Goal: Task Accomplishment & Management: Manage account settings

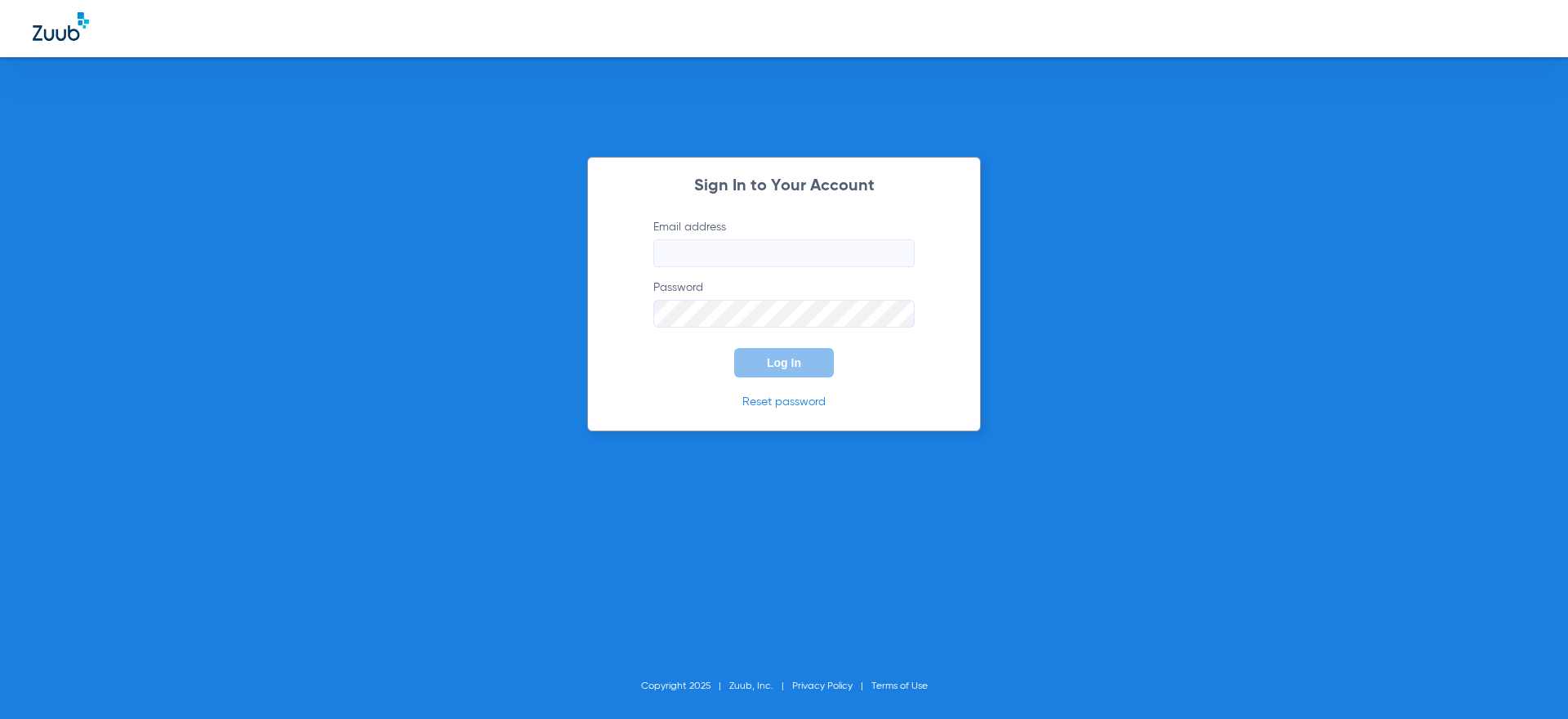
click at [729, 239] on input "Email address" at bounding box center [784, 252] width 261 height 28
paste input "[EMAIL_ADDRESS][DOMAIN_NAME]"
drag, startPoint x: 677, startPoint y: 247, endPoint x: 584, endPoint y: 240, distance: 93.3
click at [584, 240] on div "Sign In to Your Account Email address Invalid email address [EMAIL_ADDRESS][DOM…" at bounding box center [784, 359] width 1568 height 719
type input "[EMAIL_ADDRESS][DOMAIN_NAME]"
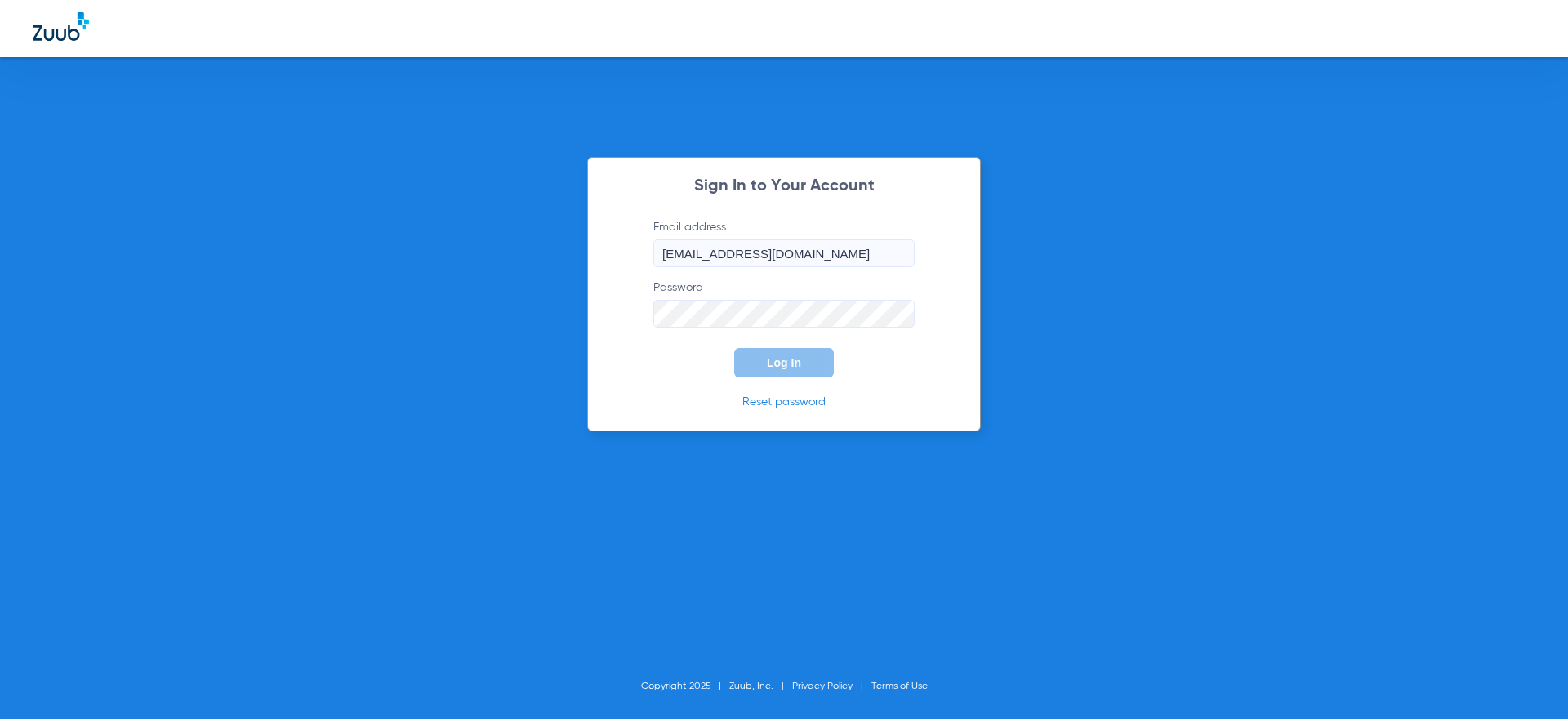
click at [1300, 477] on div "Sign In to Your Account Email address [EMAIL_ADDRESS][DOMAIN_NAME] Password Log…" at bounding box center [784, 359] width 1568 height 719
drag, startPoint x: 954, startPoint y: 287, endPoint x: 935, endPoint y: 298, distance: 22.0
click at [954, 287] on div "Sign In to Your Account Email address [EMAIL_ADDRESS][DOMAIN_NAME] Password Log…" at bounding box center [784, 293] width 394 height 275
click at [784, 364] on span "Log In" at bounding box center [784, 363] width 35 height 13
click at [781, 355] on button "Log In" at bounding box center [784, 363] width 99 height 29
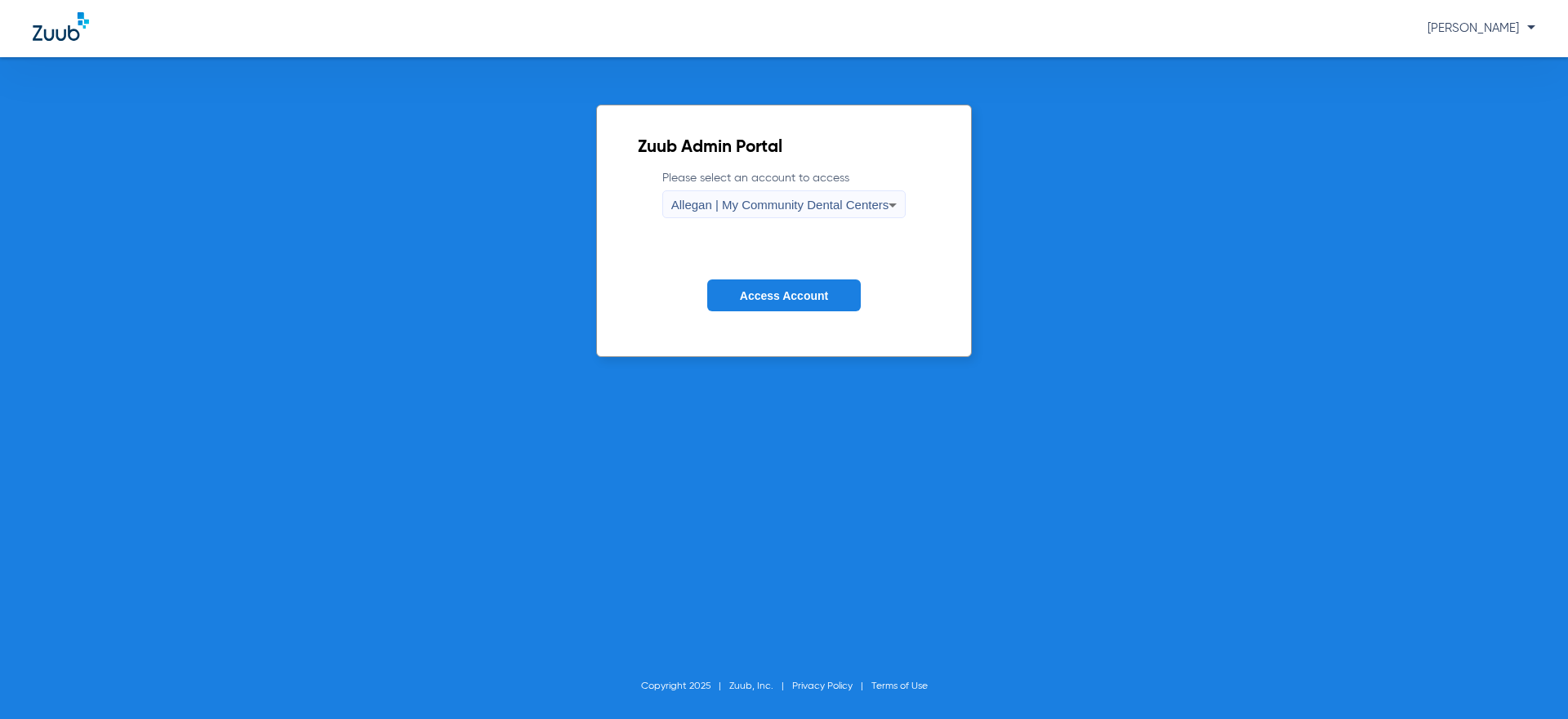
click at [792, 288] on button "Access Account" at bounding box center [784, 295] width 154 height 32
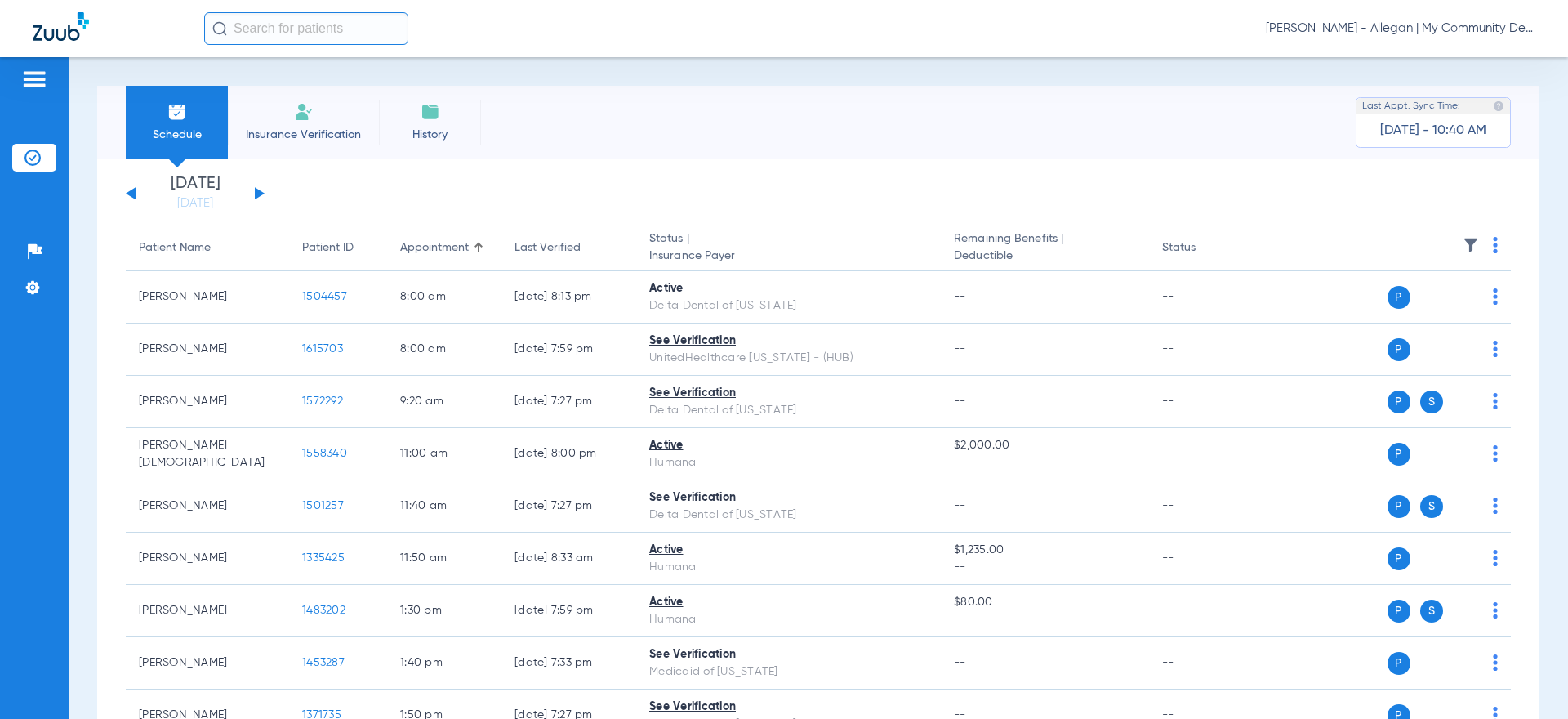
click at [1425, 20] on span "[PERSON_NAME] - Allegan | My Community Dental Centers" at bounding box center [1400, 28] width 269 height 16
click at [1476, 91] on span "Log out" at bounding box center [1474, 91] width 92 height 12
